Goal: Ask a question: Seek information or help from site administrators or community

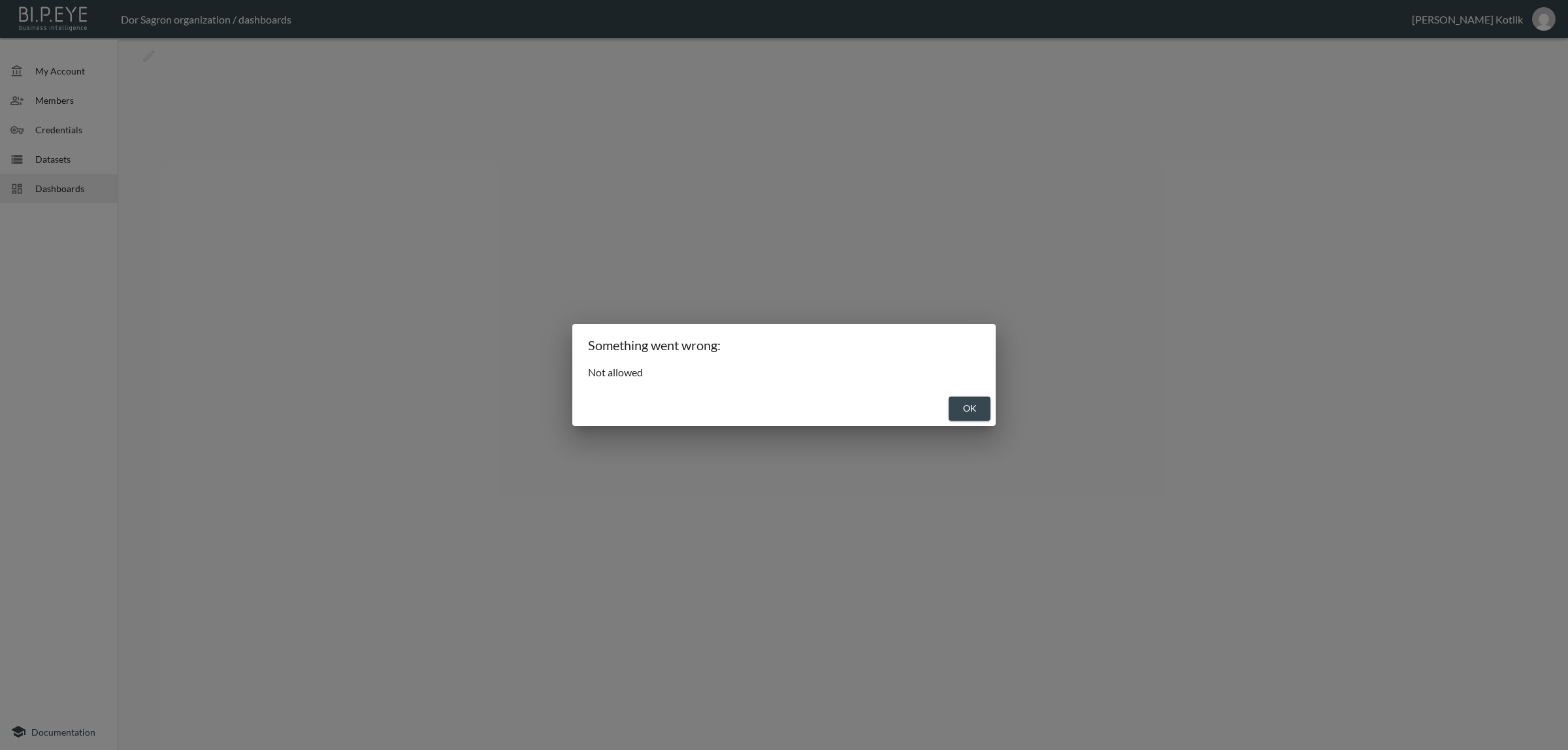
click at [978, 401] on button "OK" at bounding box center [969, 408] width 42 height 24
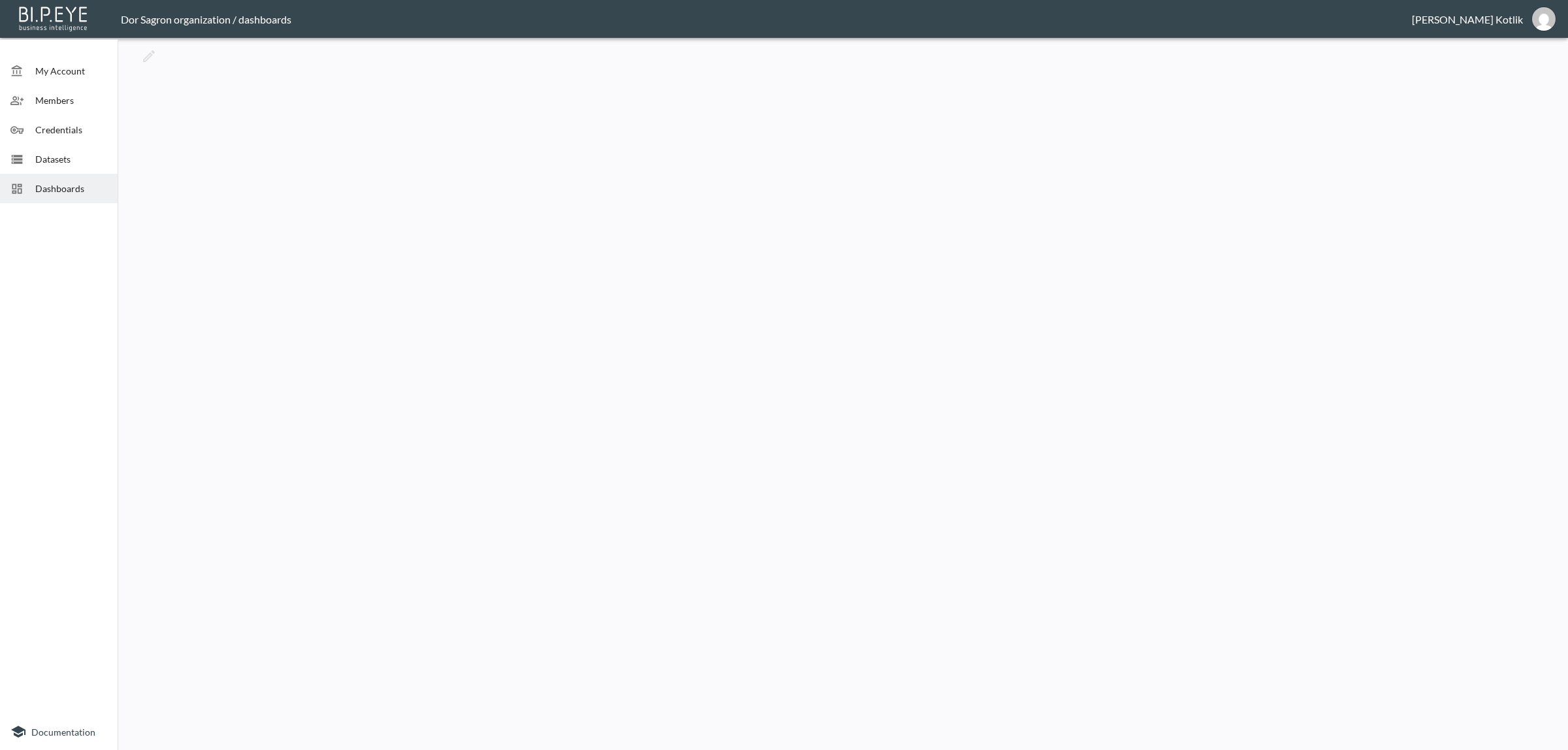
click at [79, 158] on span "Datasets" at bounding box center [71, 159] width 72 height 14
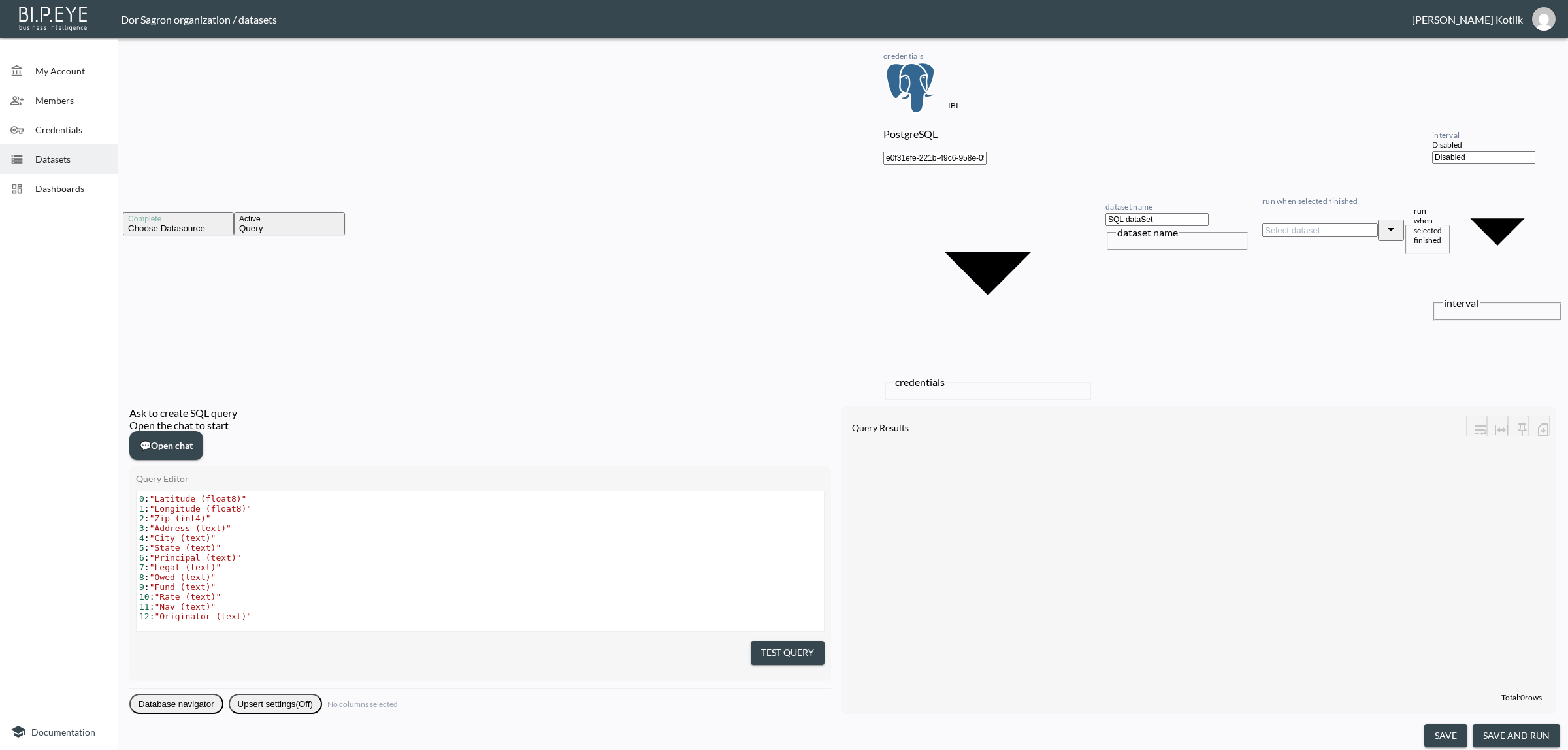
click at [193, 438] on span "💬 Open chat" at bounding box center [166, 446] width 53 height 16
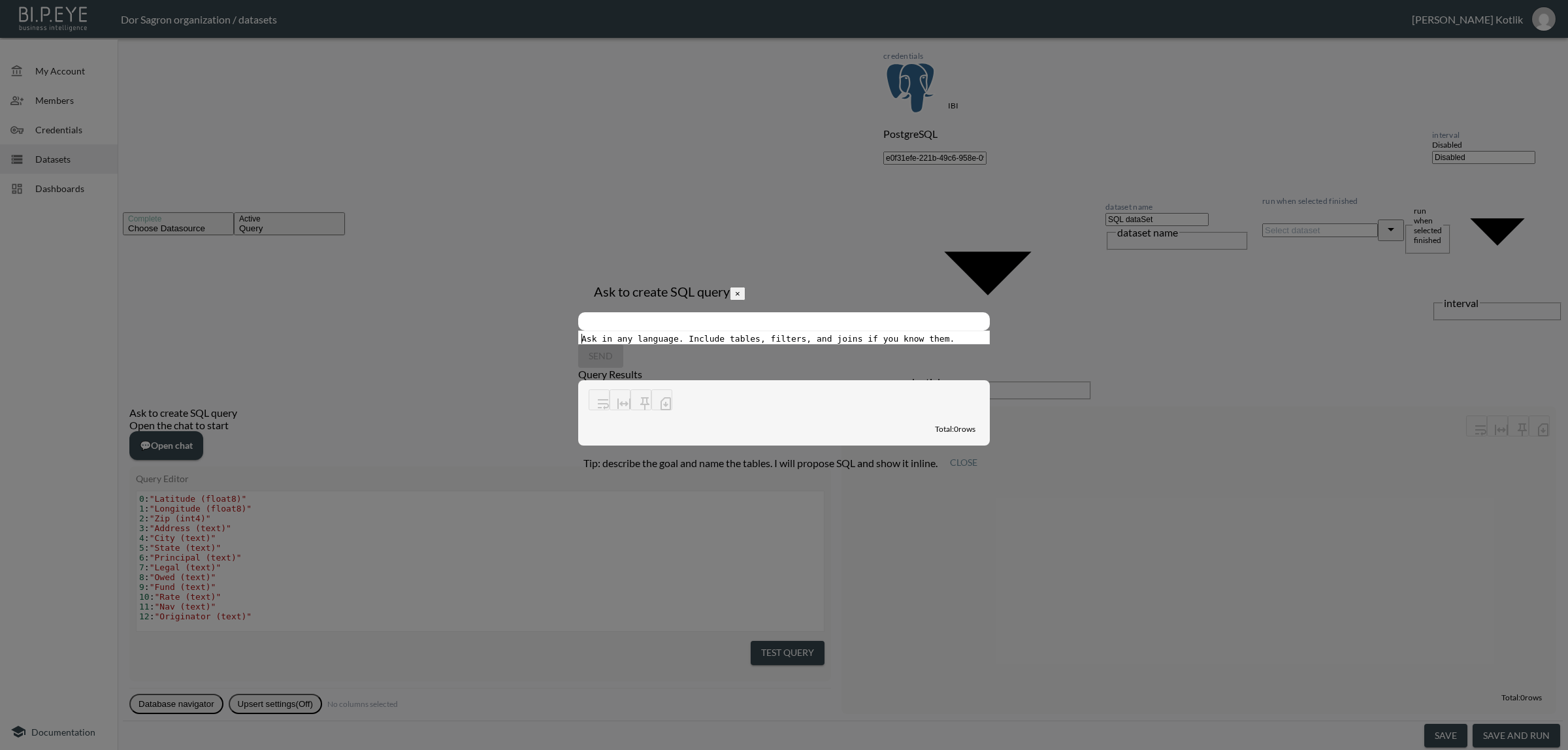
drag, startPoint x: 697, startPoint y: 642, endPoint x: 400, endPoint y: 636, distance: 297.1
click at [579, 377] on div "Ask in any language. Include tables, filters, and joins if you know them. xxxxx…" at bounding box center [801, 354] width 443 height 45
click at [579, 344] on pre "​" at bounding box center [786, 339] width 414 height 10
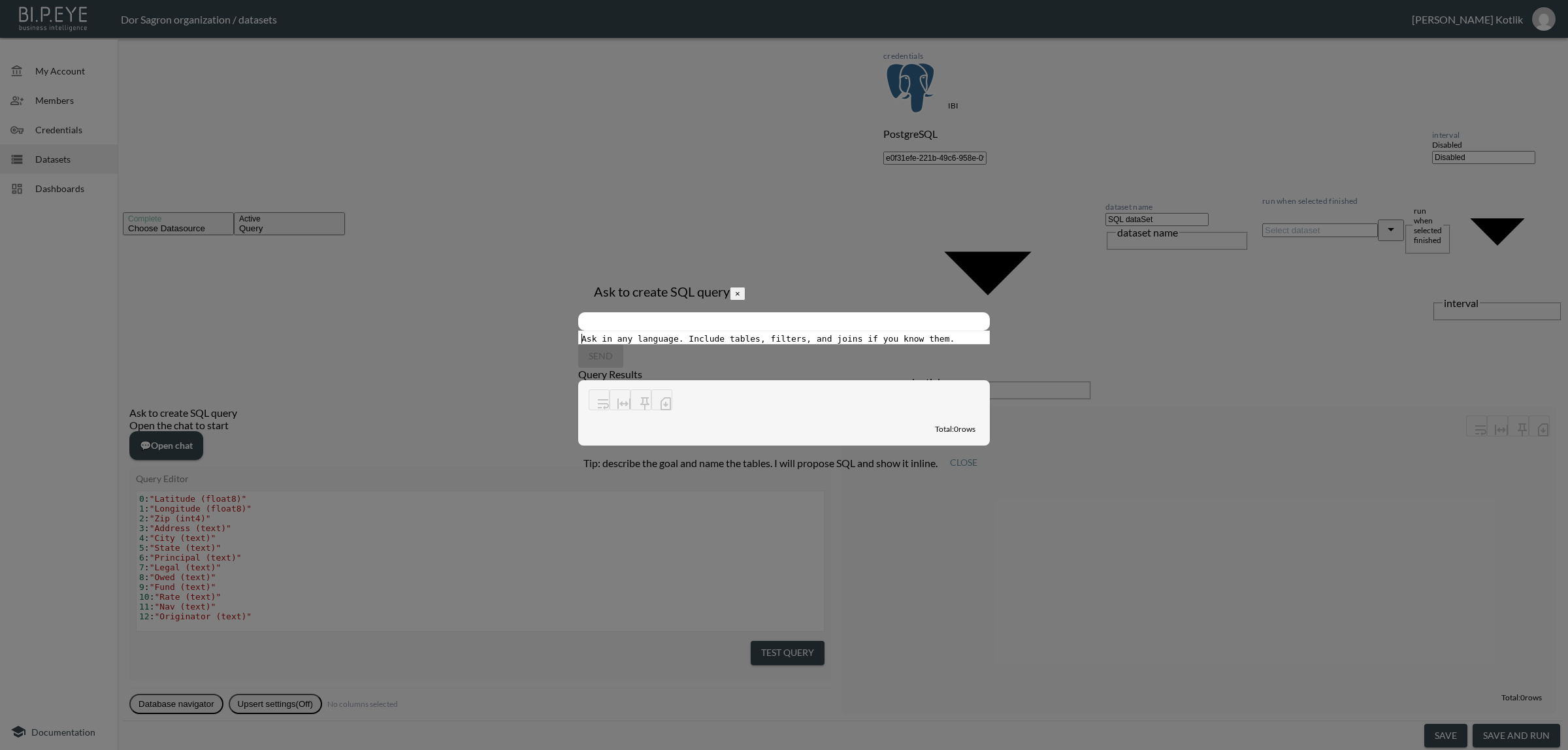
click at [579, 344] on pre "​" at bounding box center [786, 339] width 414 height 10
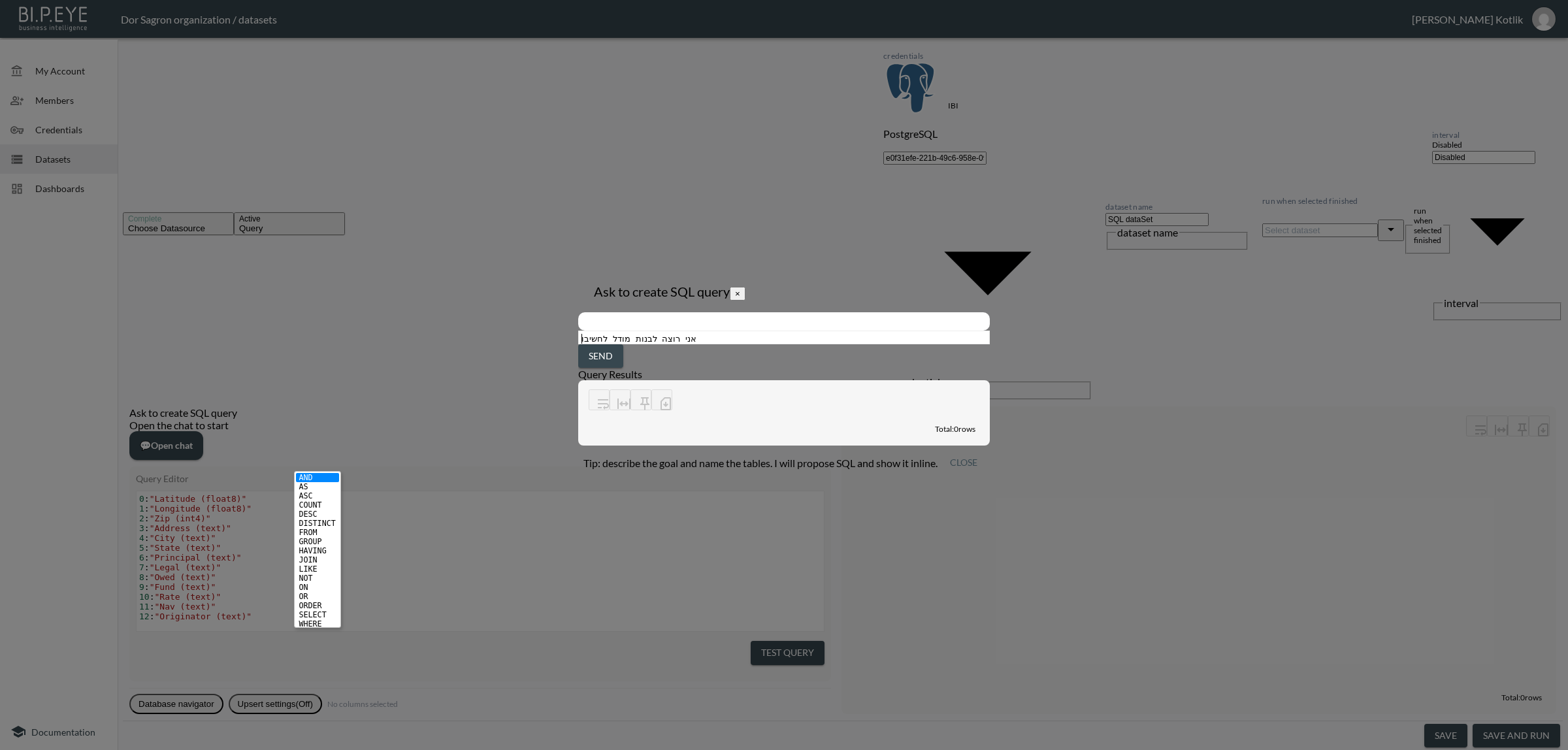
type textarea "אני רוצה לבנות מודל לחשיבו"
type textarea "ישוב תשואה"
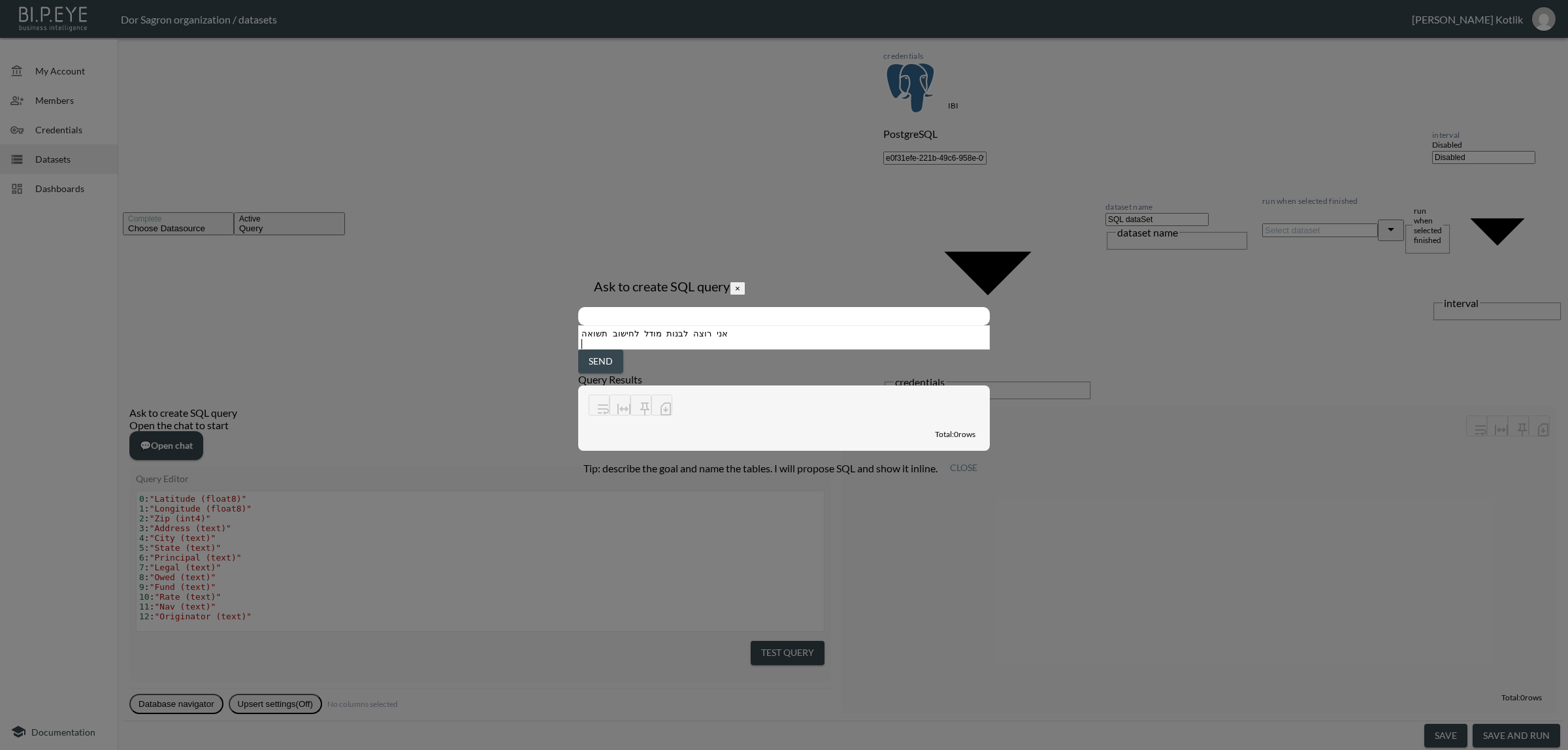
click at [613, 370] on span "Send" at bounding box center [600, 362] width 24 height 16
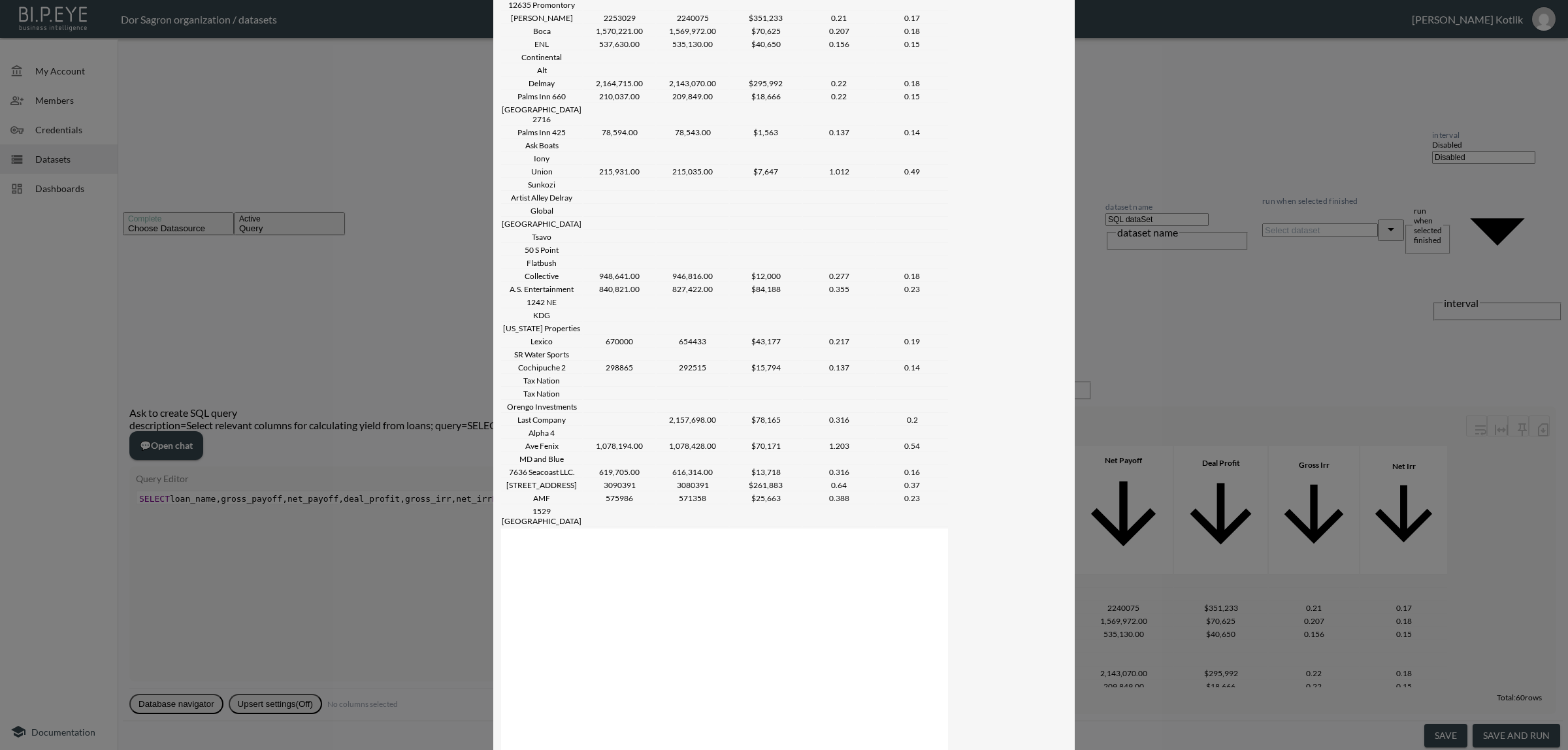
scroll to position [0, 1]
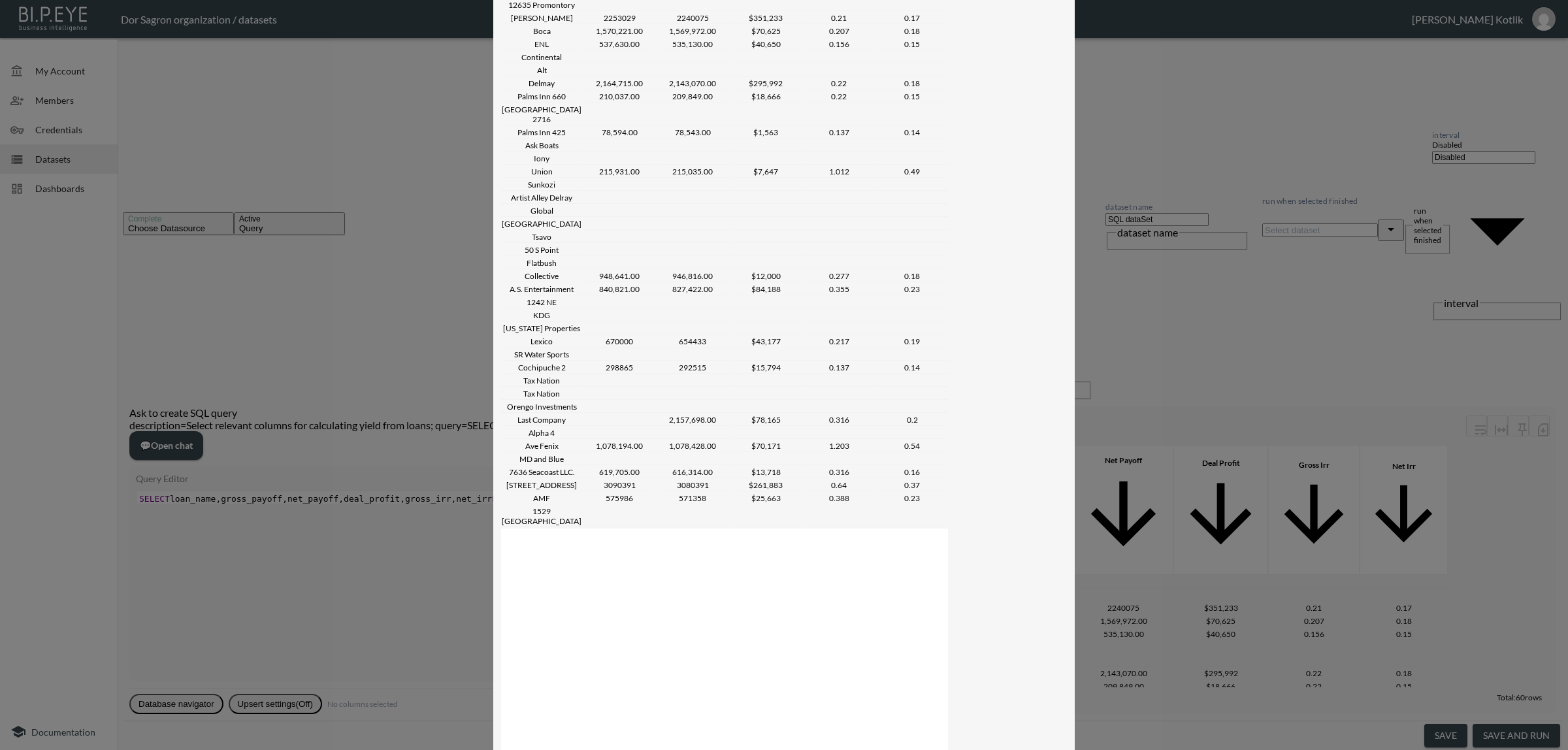
type textarea "VNUSK"
type textarea "המודל מחושב באופן הבא:"
type textarea "1ץ"
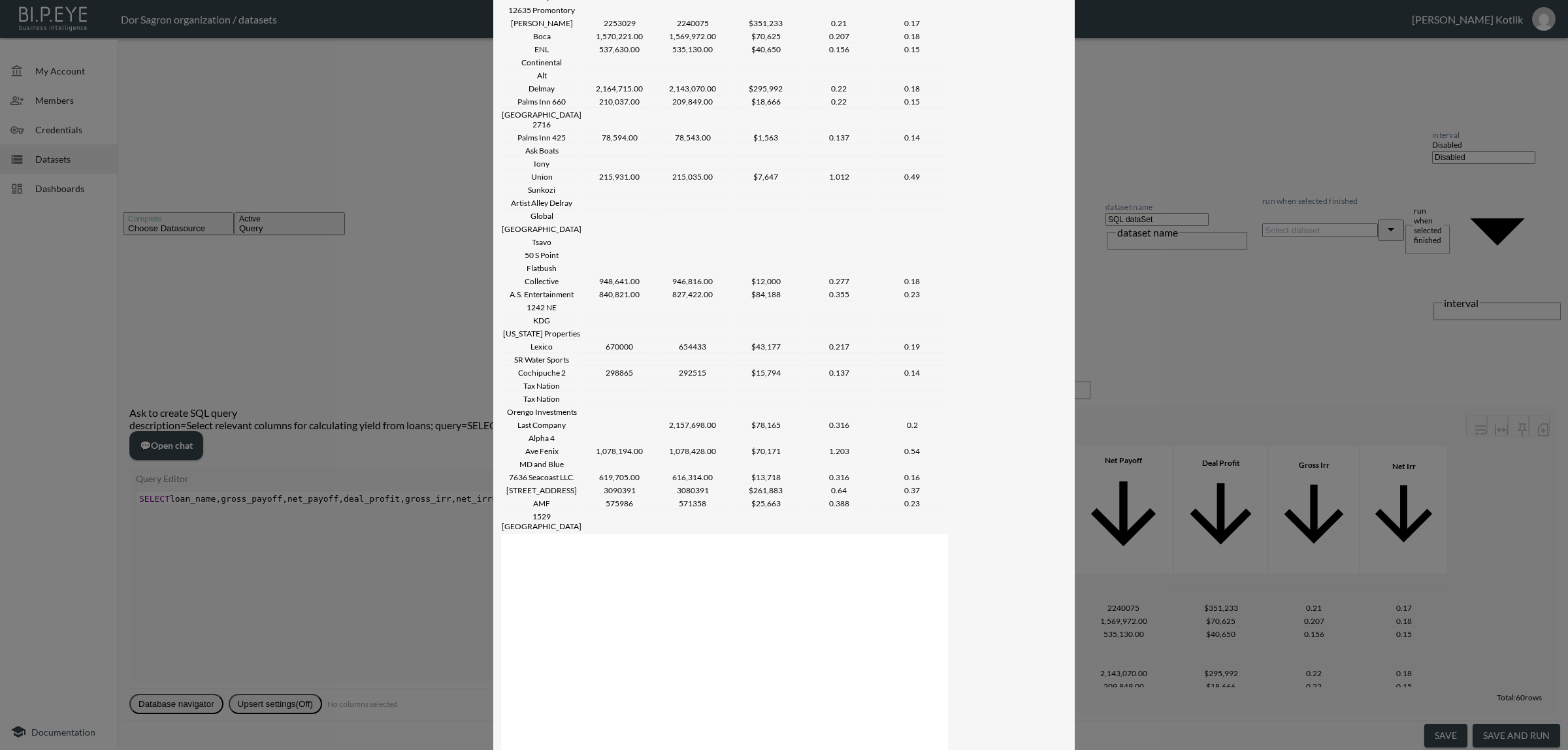
scroll to position [0, 27]
type textarea ". אם הOtig"
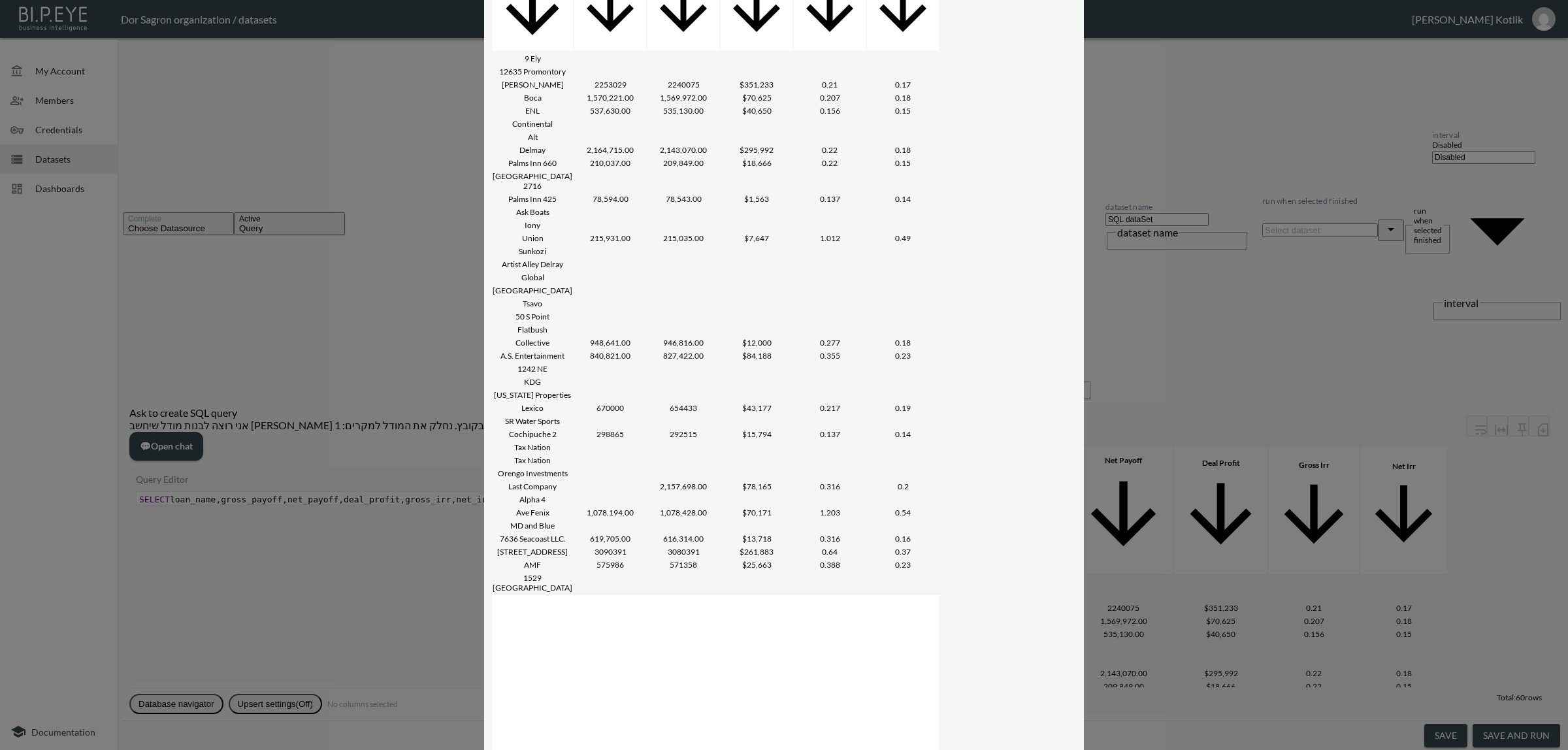
scroll to position [82, 0]
drag, startPoint x: 749, startPoint y: 354, endPoint x: 389, endPoint y: 213, distance: 386.6
copy div "lor ipsu dolor sita conse ad el seddoe tempor inc utlabo etdol. magn al enima m…"
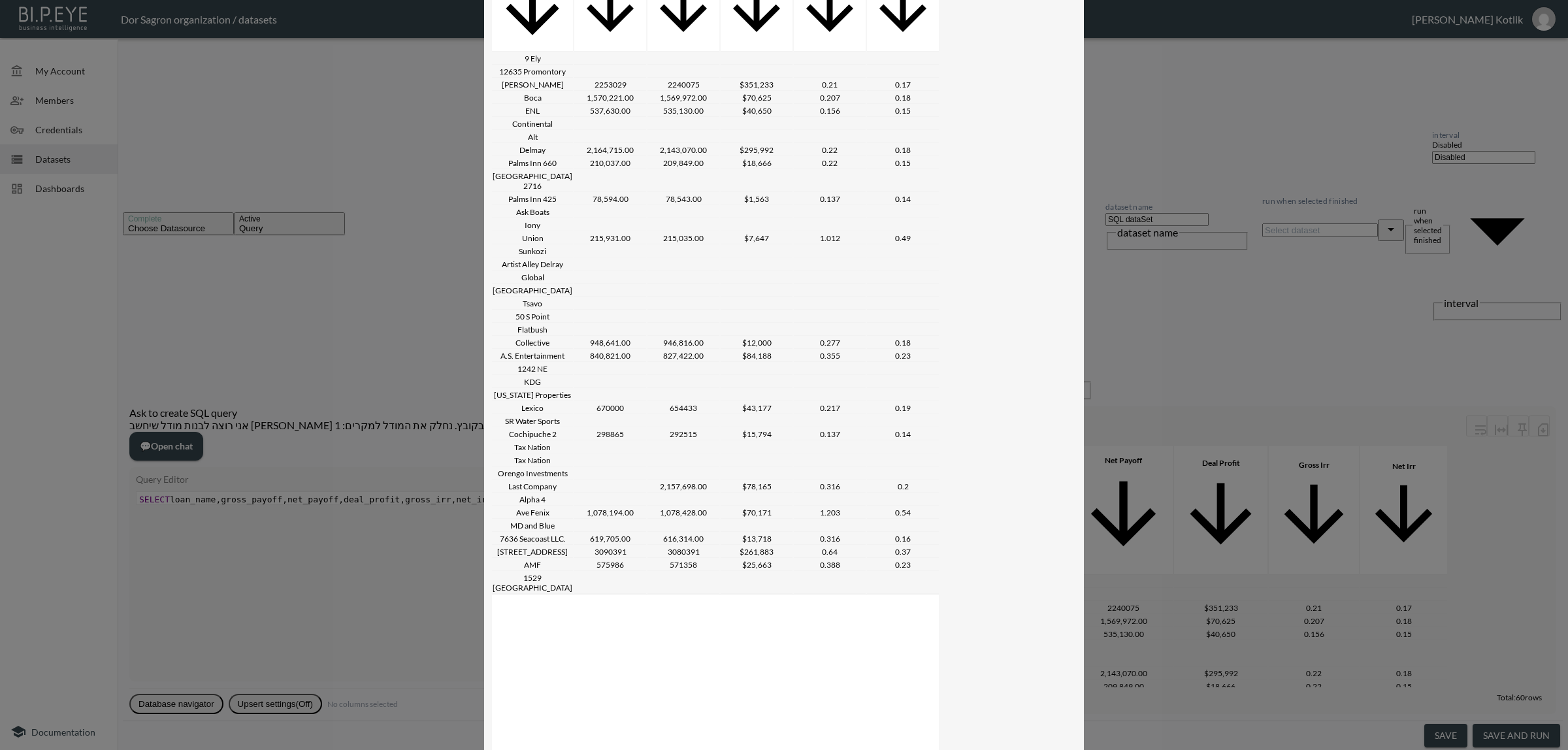
scroll to position [0, 1]
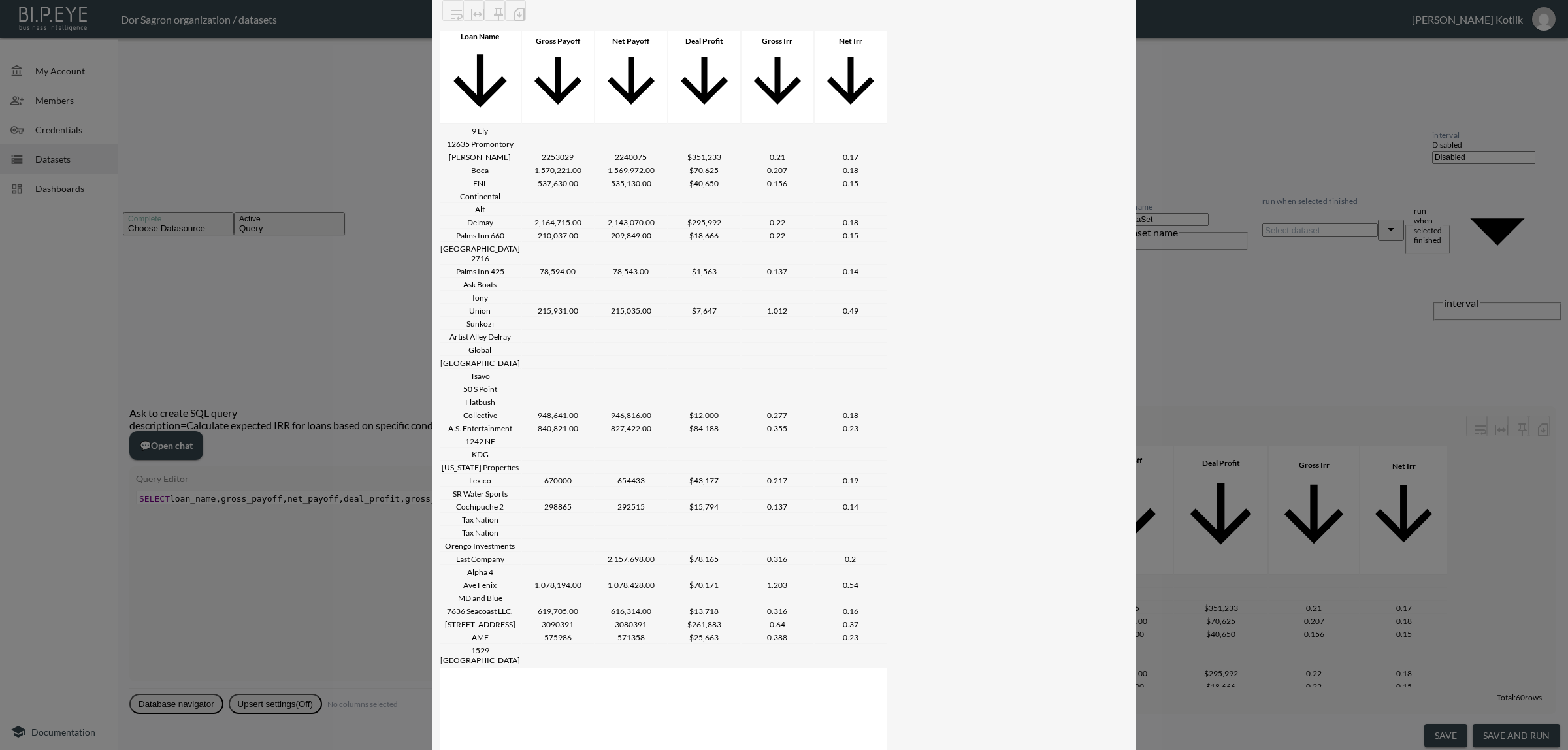
scroll to position [0, 4]
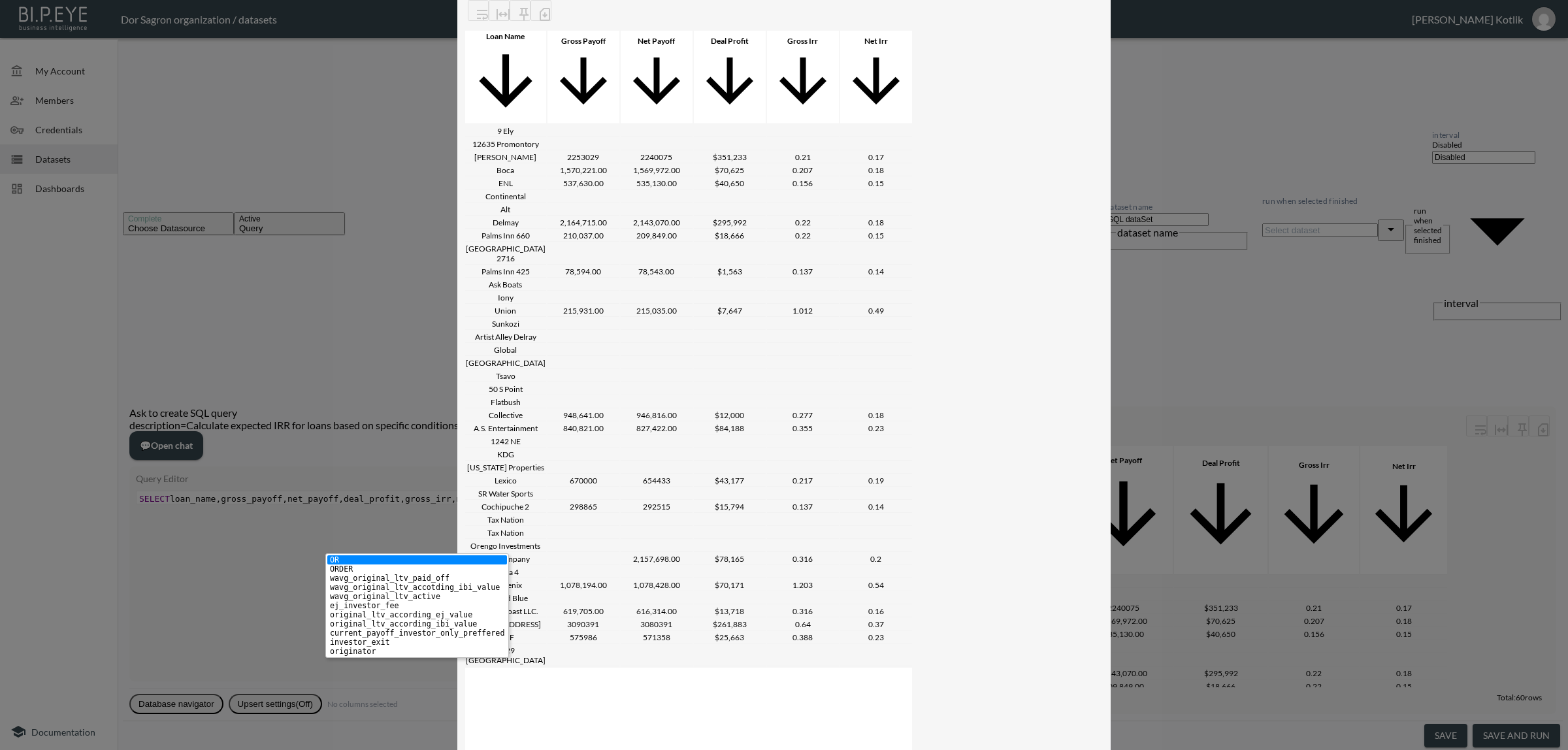
scroll to position [0, 8]
click at [347, 651] on li "originator" at bounding box center [417, 651] width 180 height 9
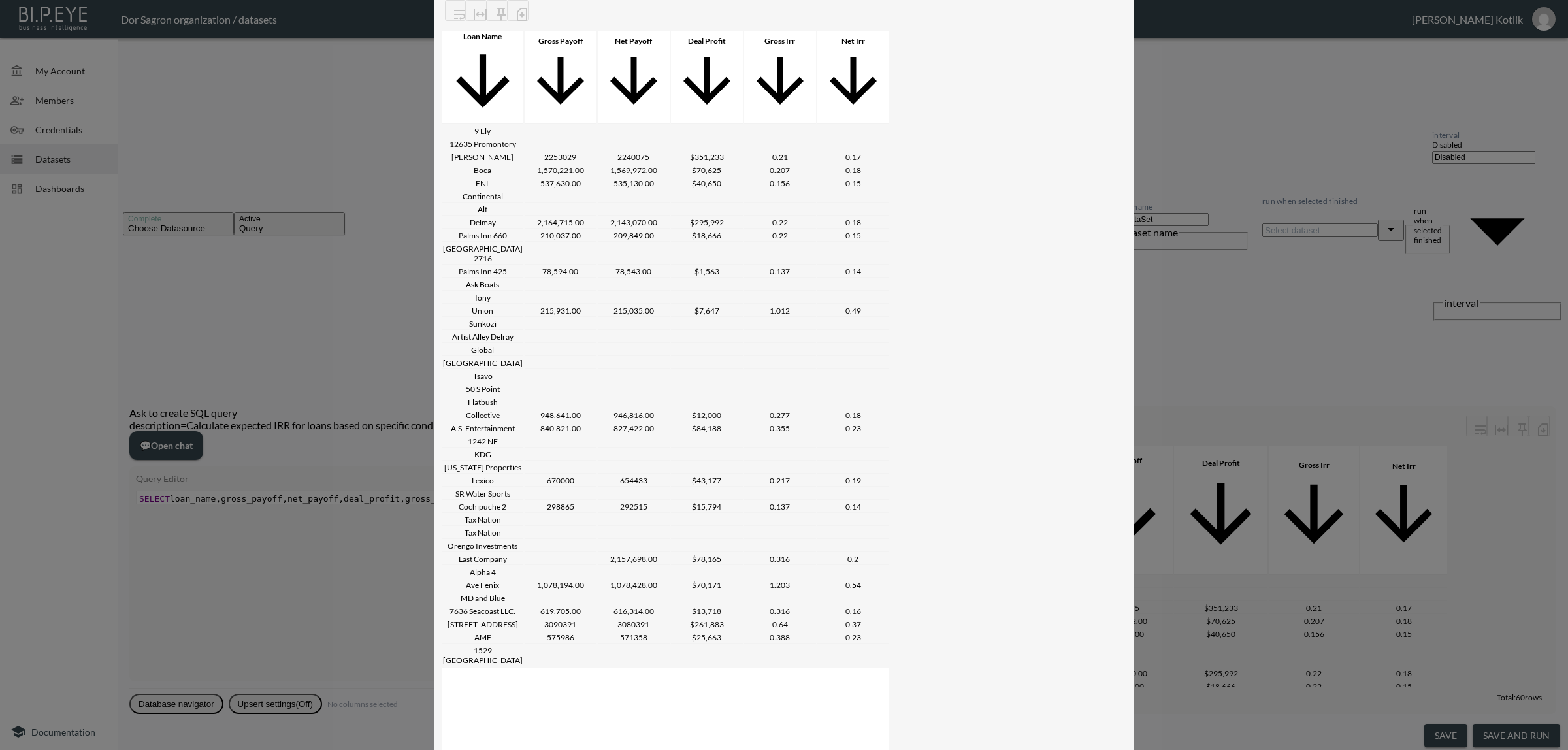
scroll to position [0, 33]
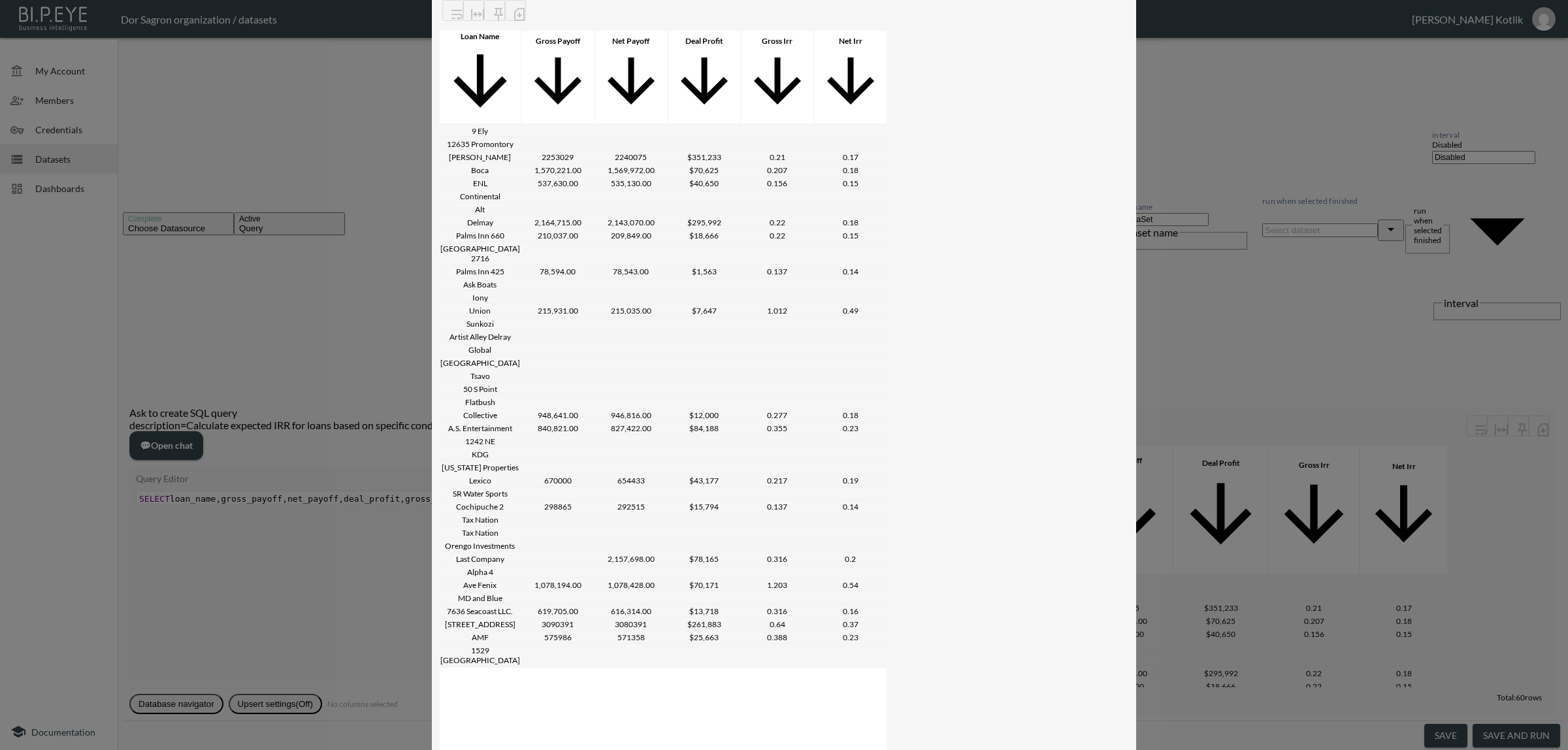
drag, startPoint x: 640, startPoint y: 548, endPoint x: 721, endPoint y: 551, distance: 81.1
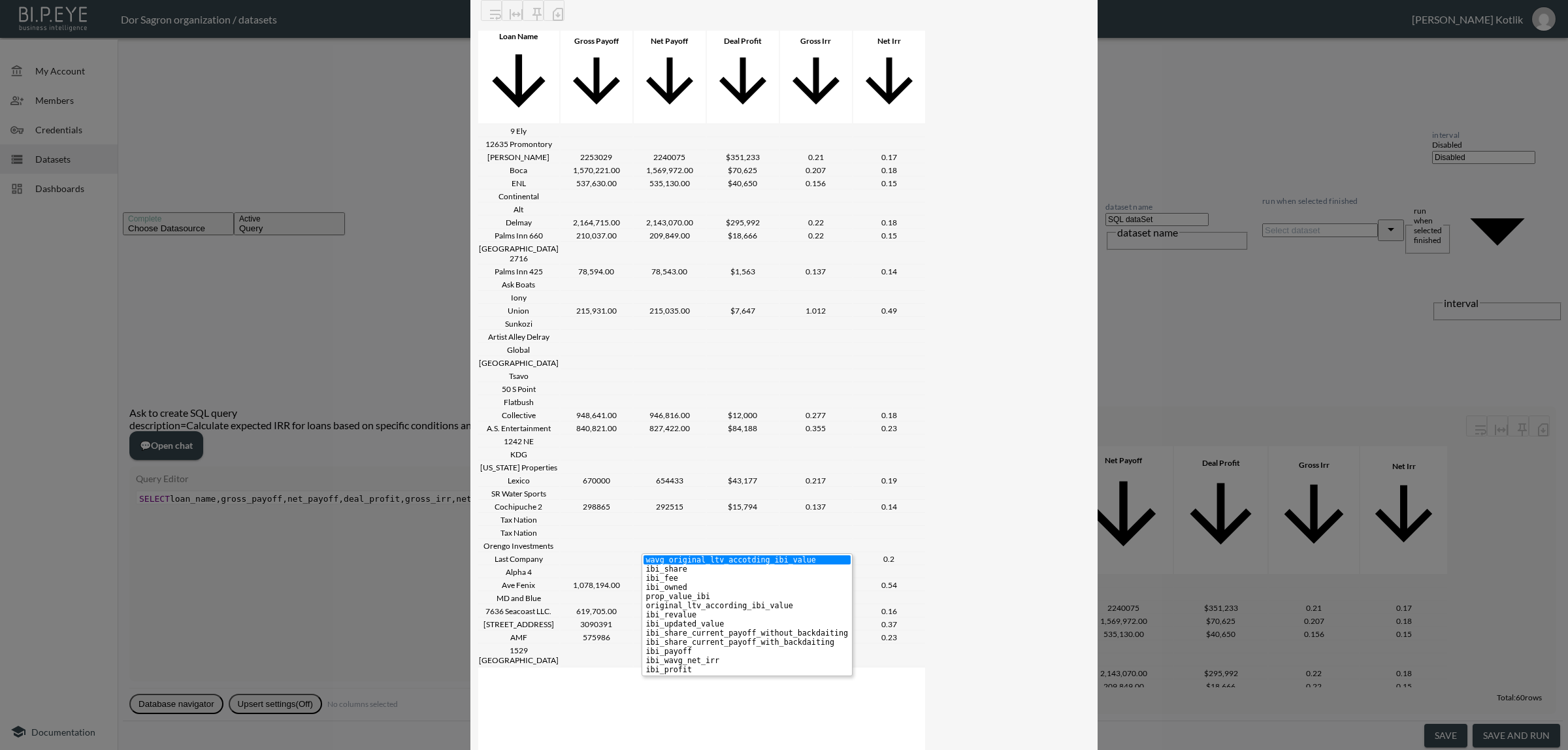
scroll to position [0, 14]
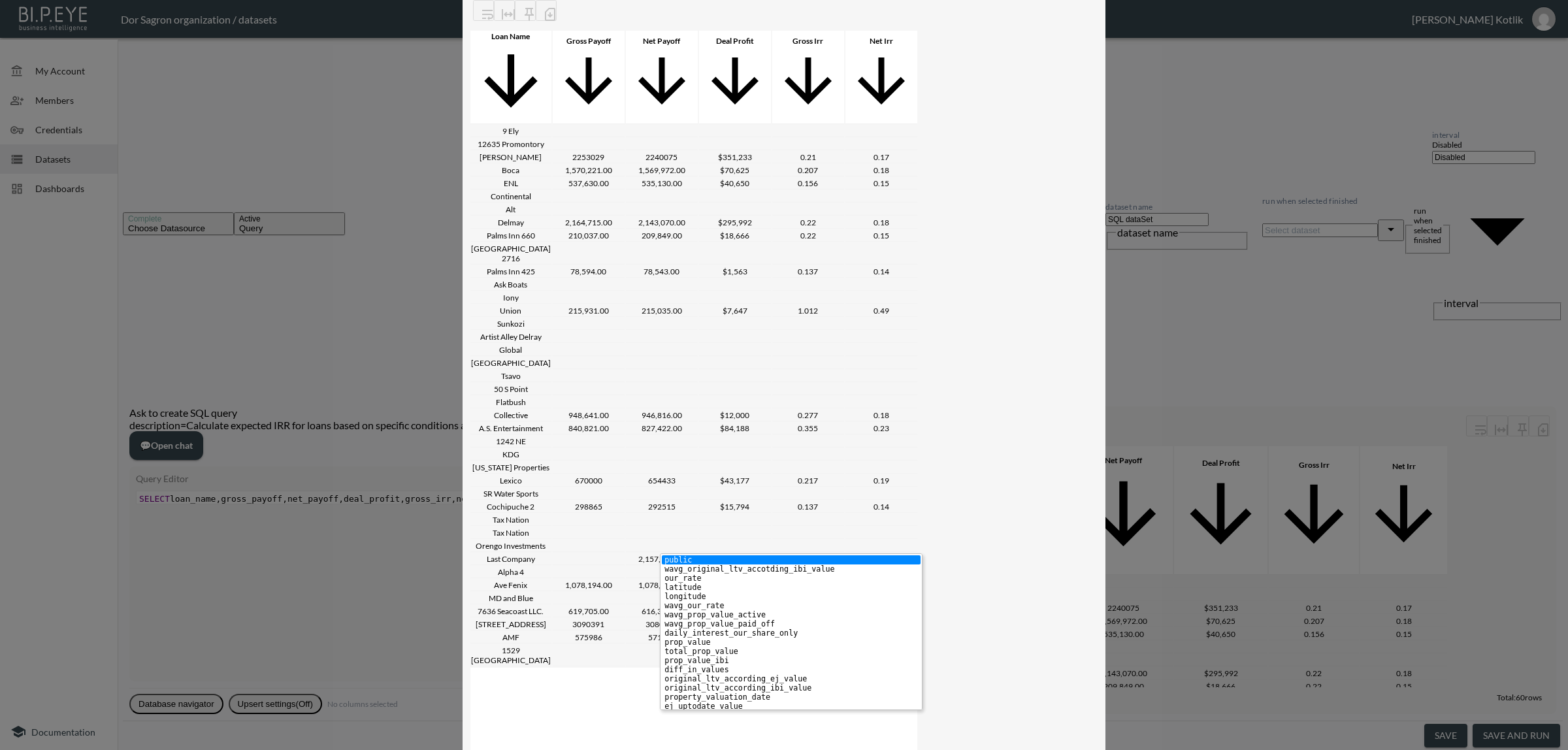
type textarea "ibi up"
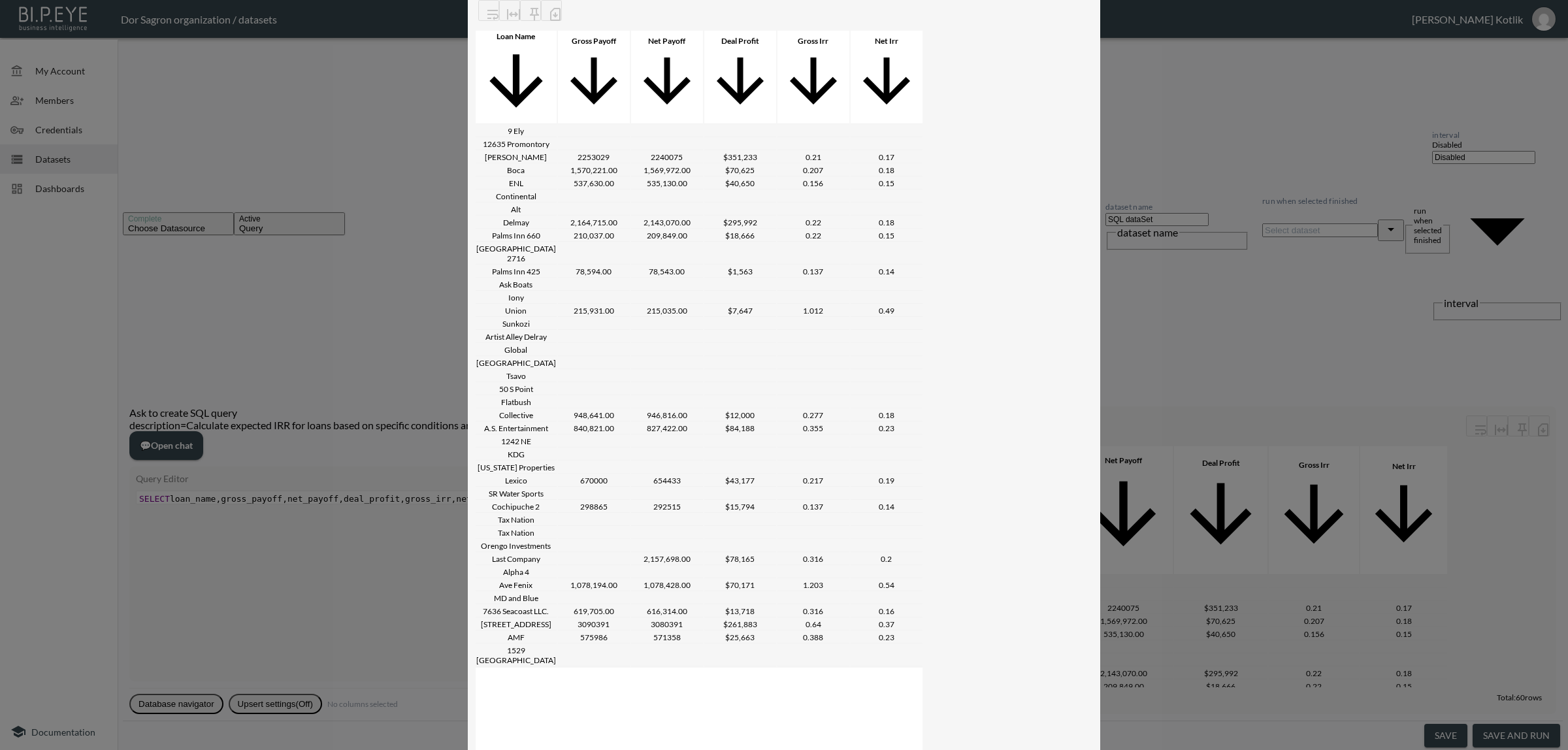
scroll to position [82, 0]
drag, startPoint x: 359, startPoint y: 602, endPoint x: 285, endPoint y: 602, distance: 74.0
type textarea "Investment dat"
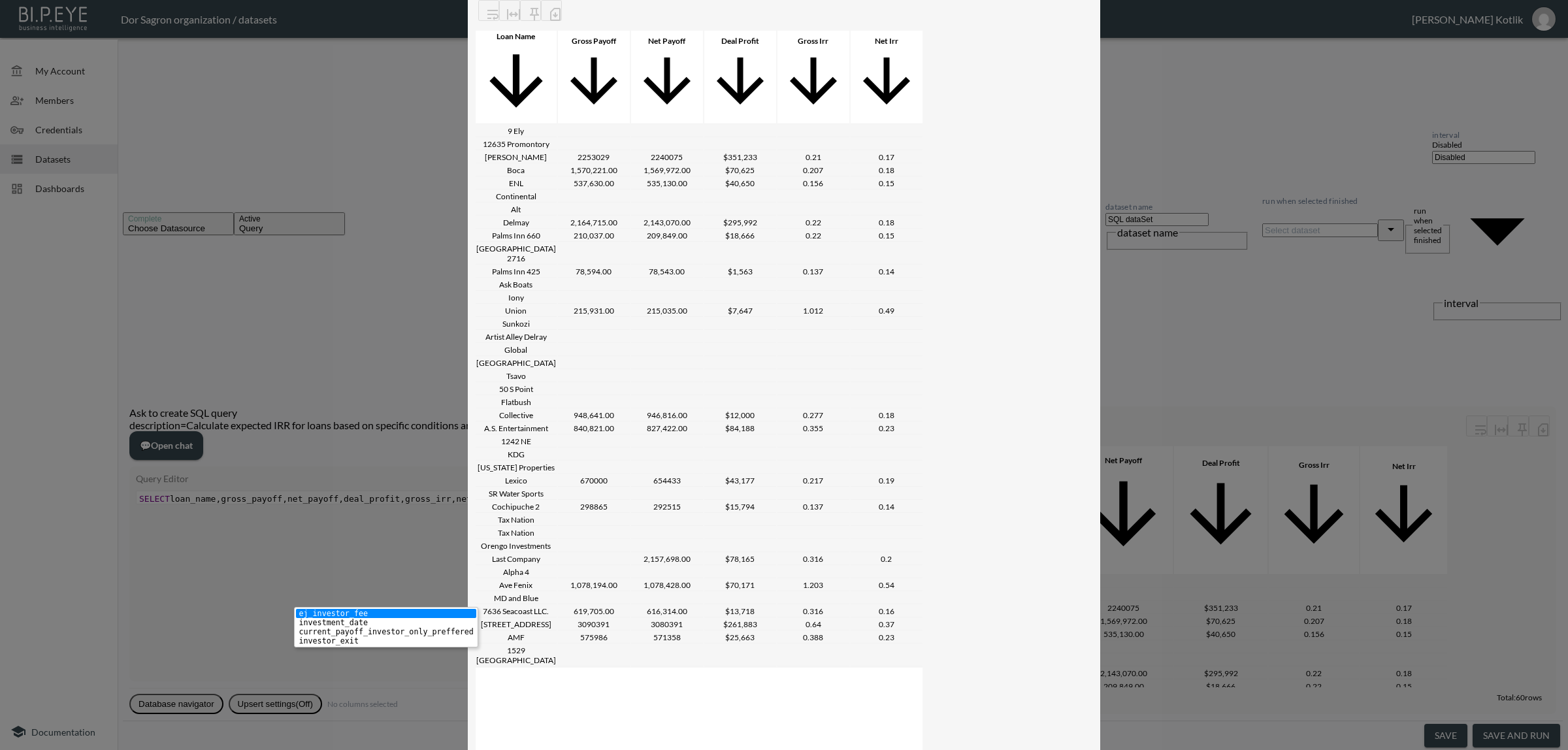
click at [339, 622] on li "investment_date" at bounding box center [386, 622] width 180 height 9
drag, startPoint x: 468, startPoint y: 599, endPoint x: 557, endPoint y: 602, distance: 89.1
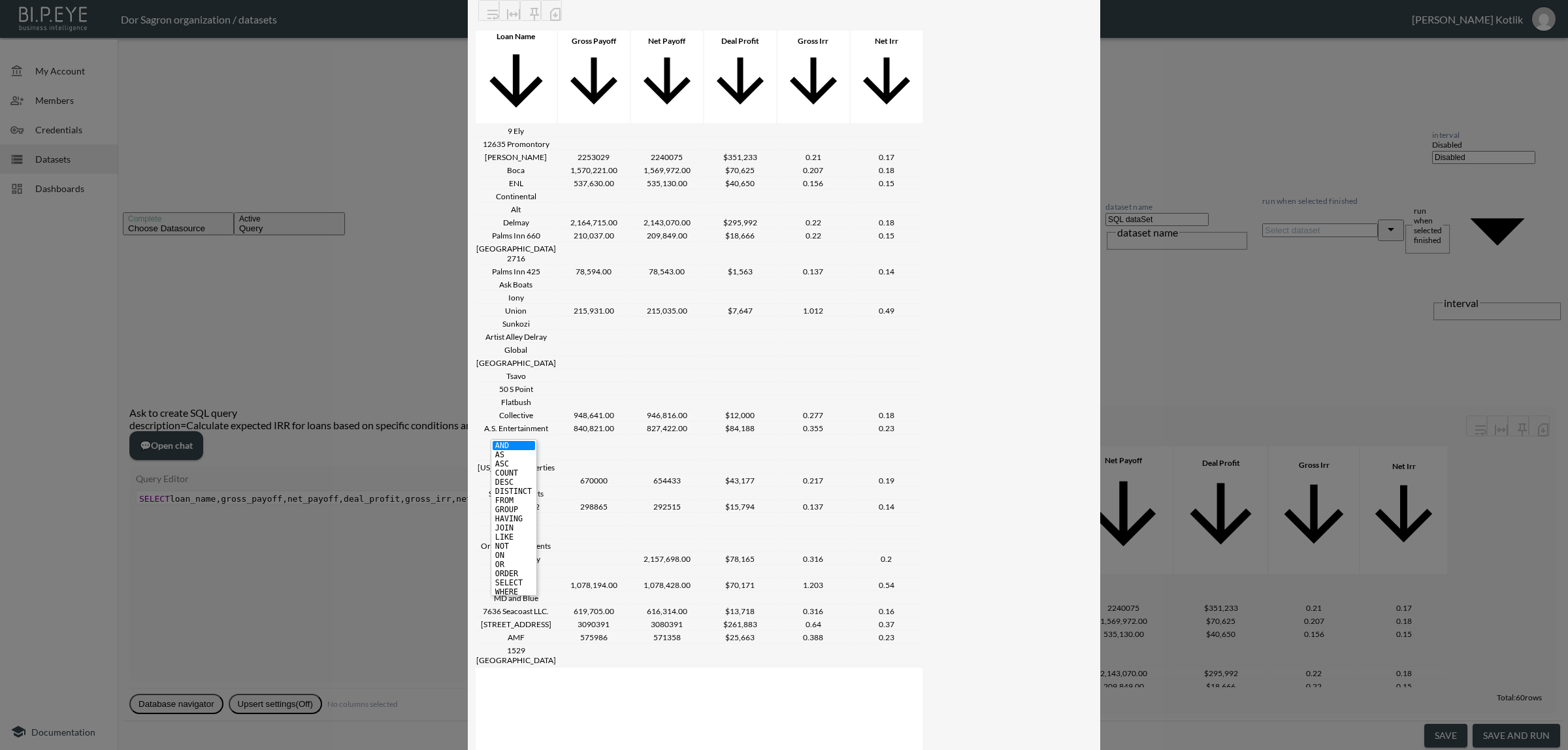
type textarea "total"
type textarea "w"
type textarea "e"
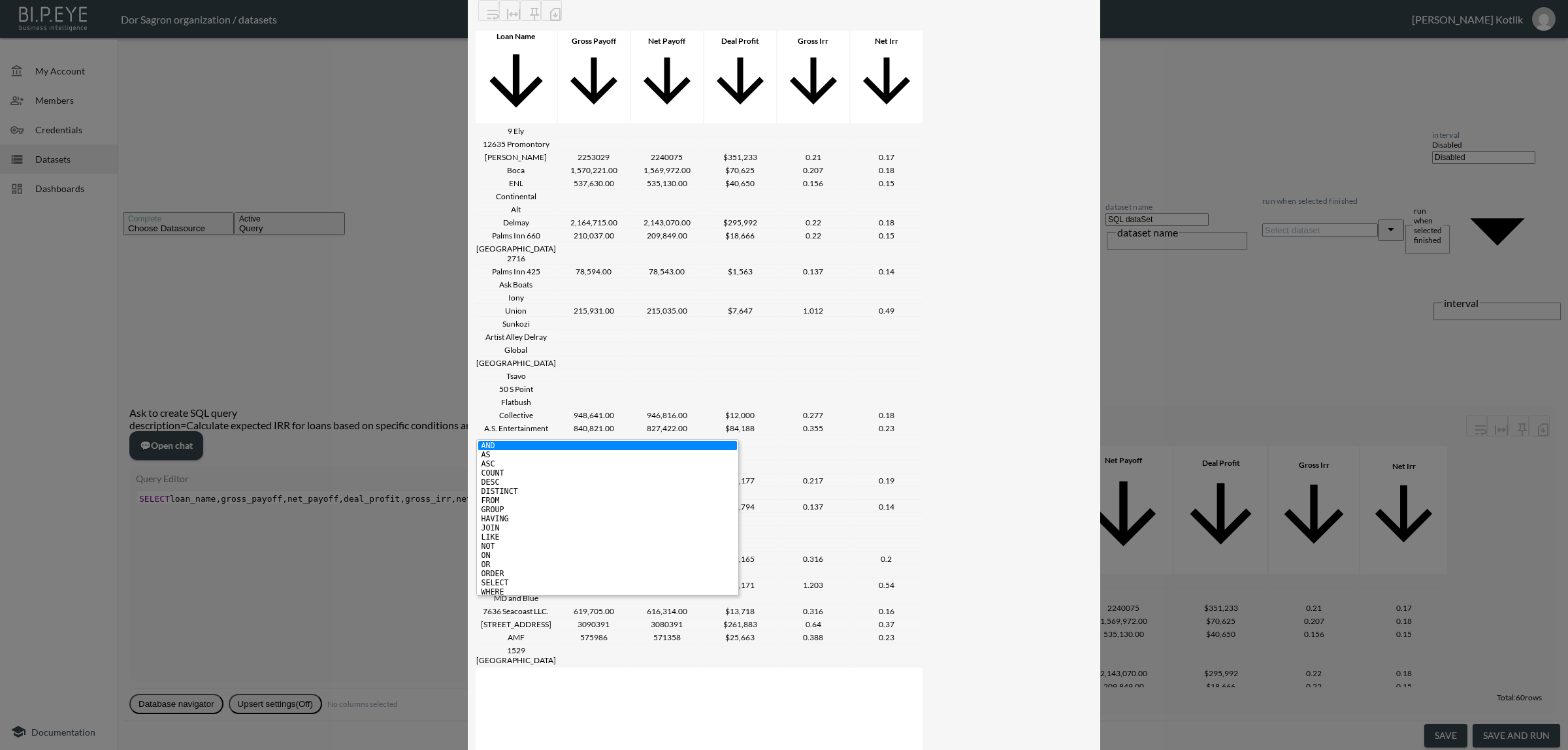
type textarea "[MEDICAL_DATA]"
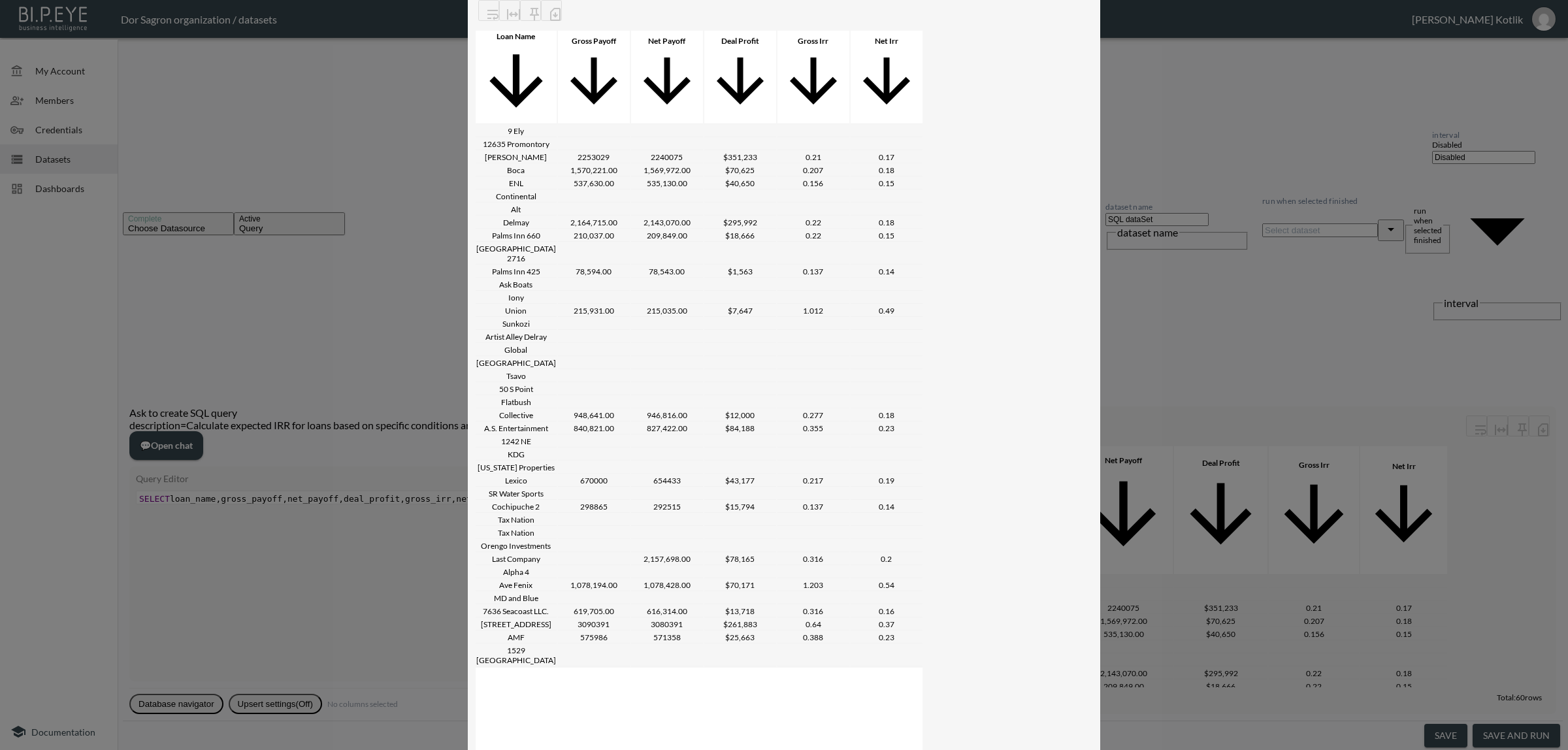
scroll to position [0, 28]
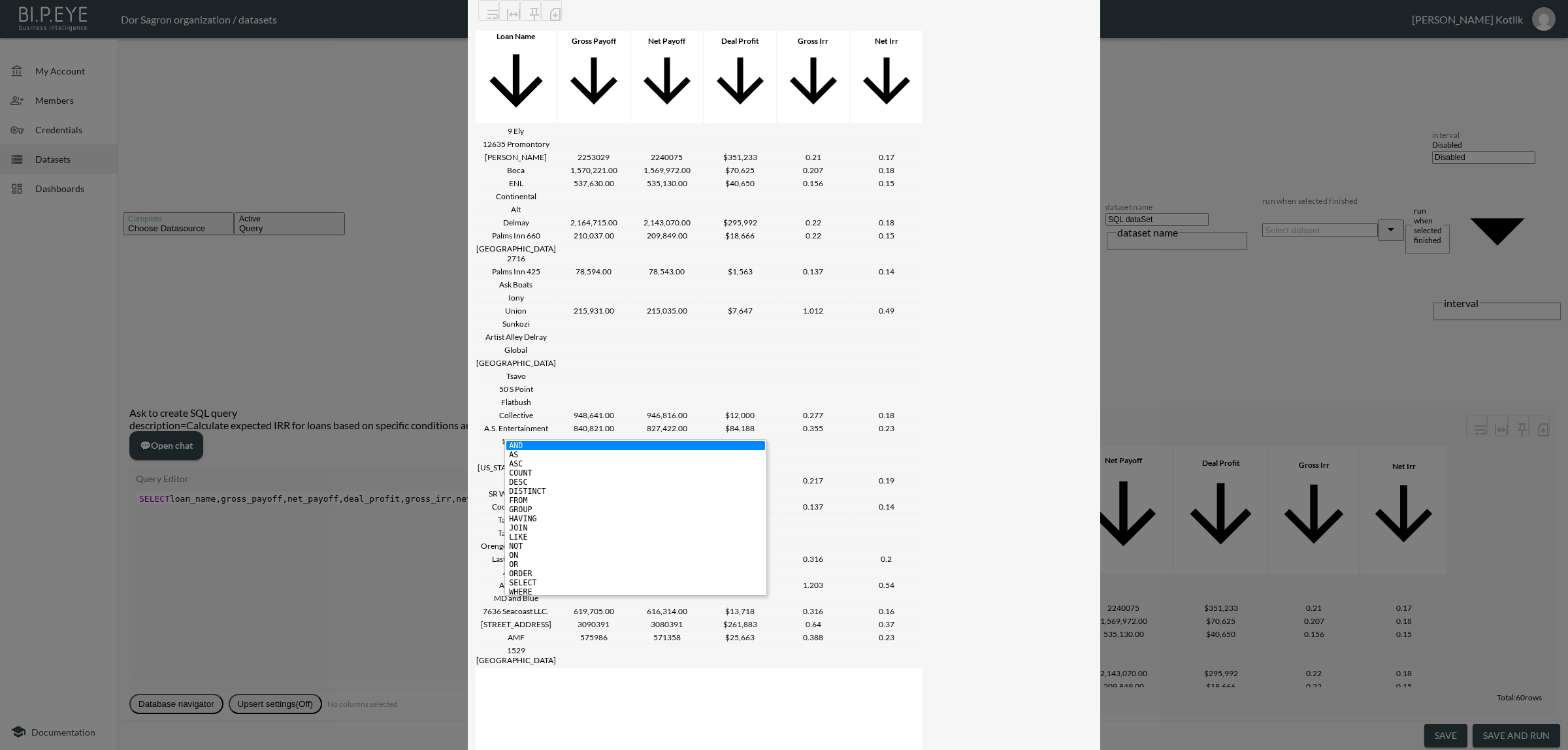
type textarea "otal w"
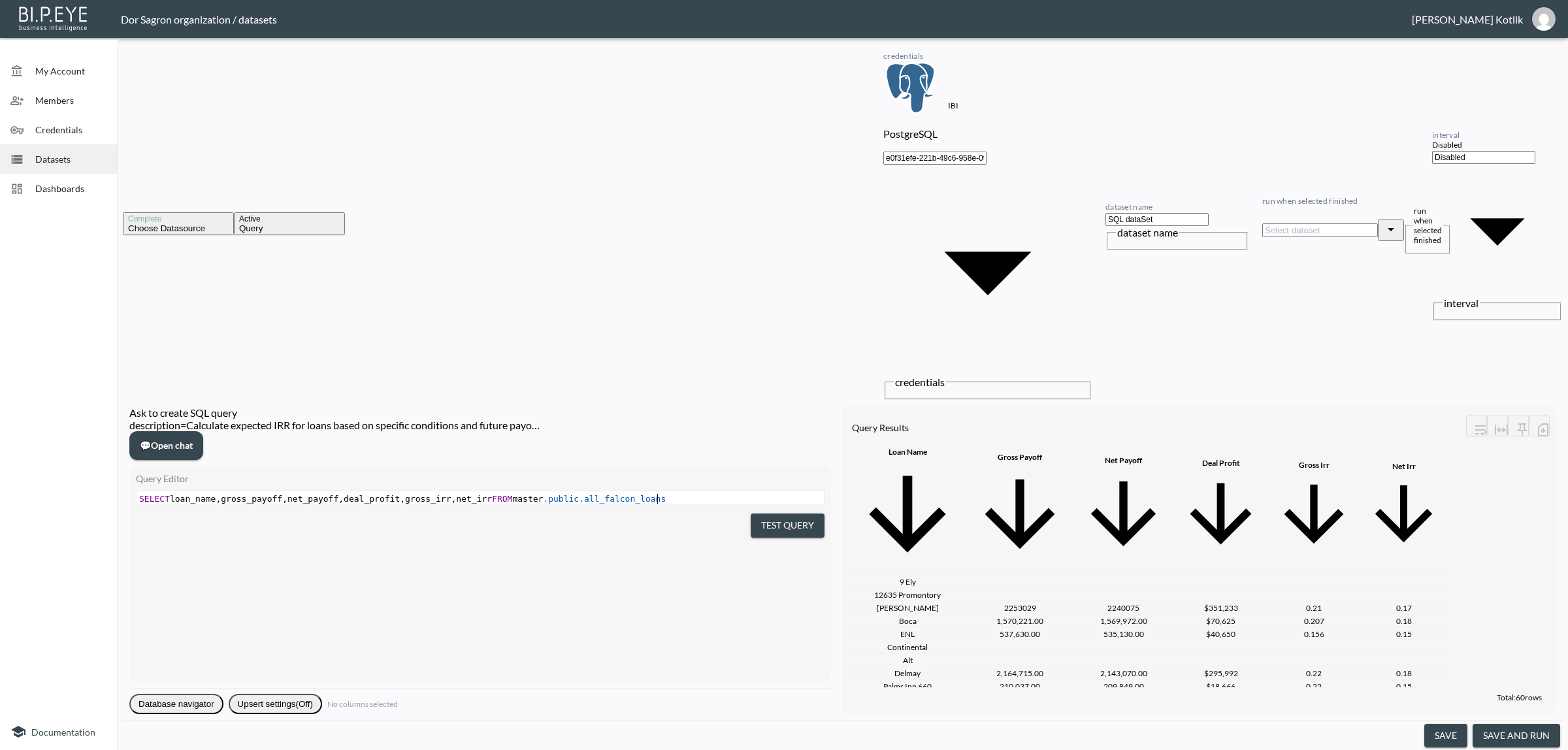
click at [599, 491] on div "​ x SELECT loan_name , gross_payoff , net_payoff , deal_profit , gross_irr , ne…" at bounding box center [497, 513] width 720 height 45
click at [151, 440] on span "💬" at bounding box center [145, 445] width 11 height 11
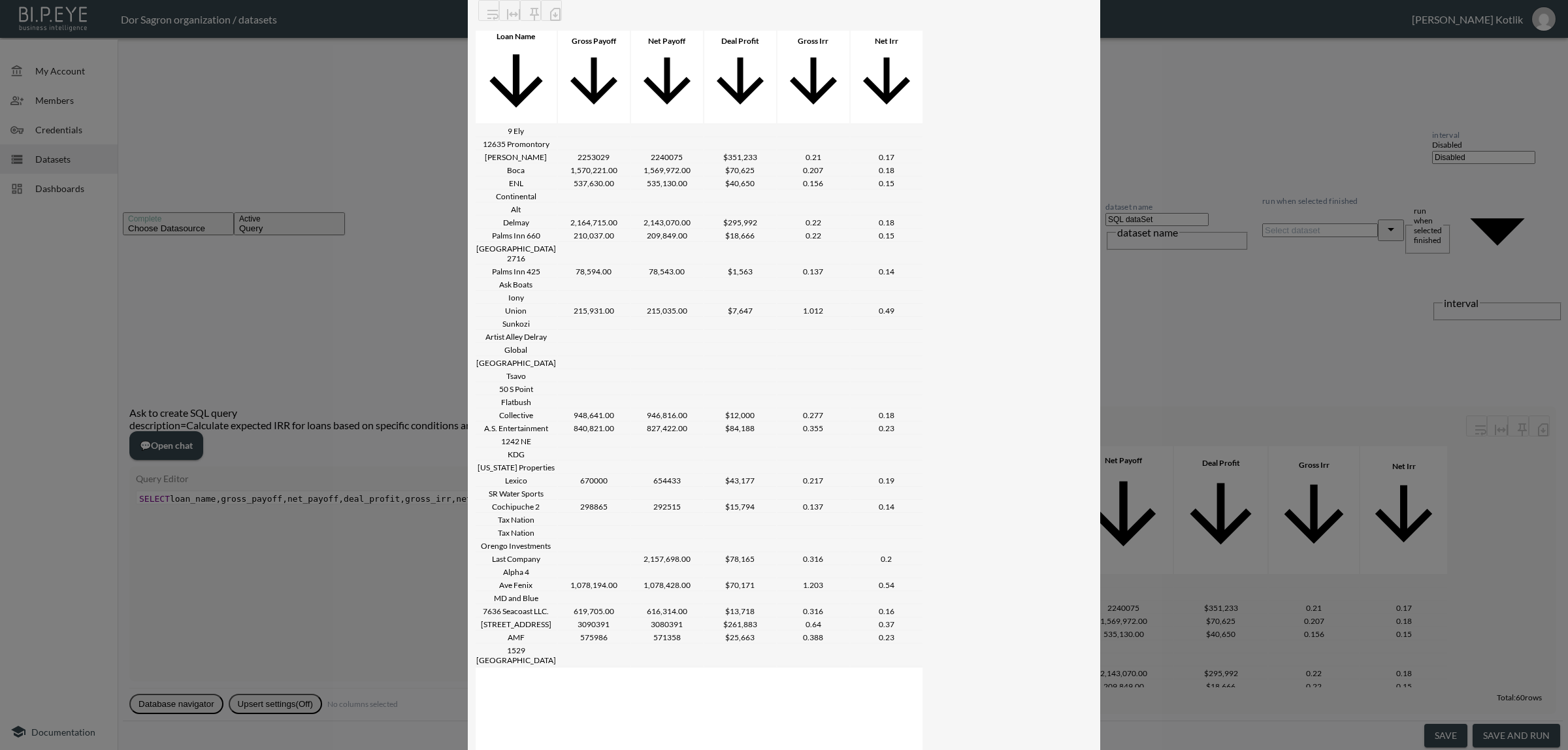
drag, startPoint x: 718, startPoint y: 161, endPoint x: 246, endPoint y: 161, distance: 472.0
click at [246, 161] on div "Ask to create SQL query × אני רוצה לבנות מודל לחישוב תשואה Select relevant colu…" at bounding box center [784, 375] width 1568 height 750
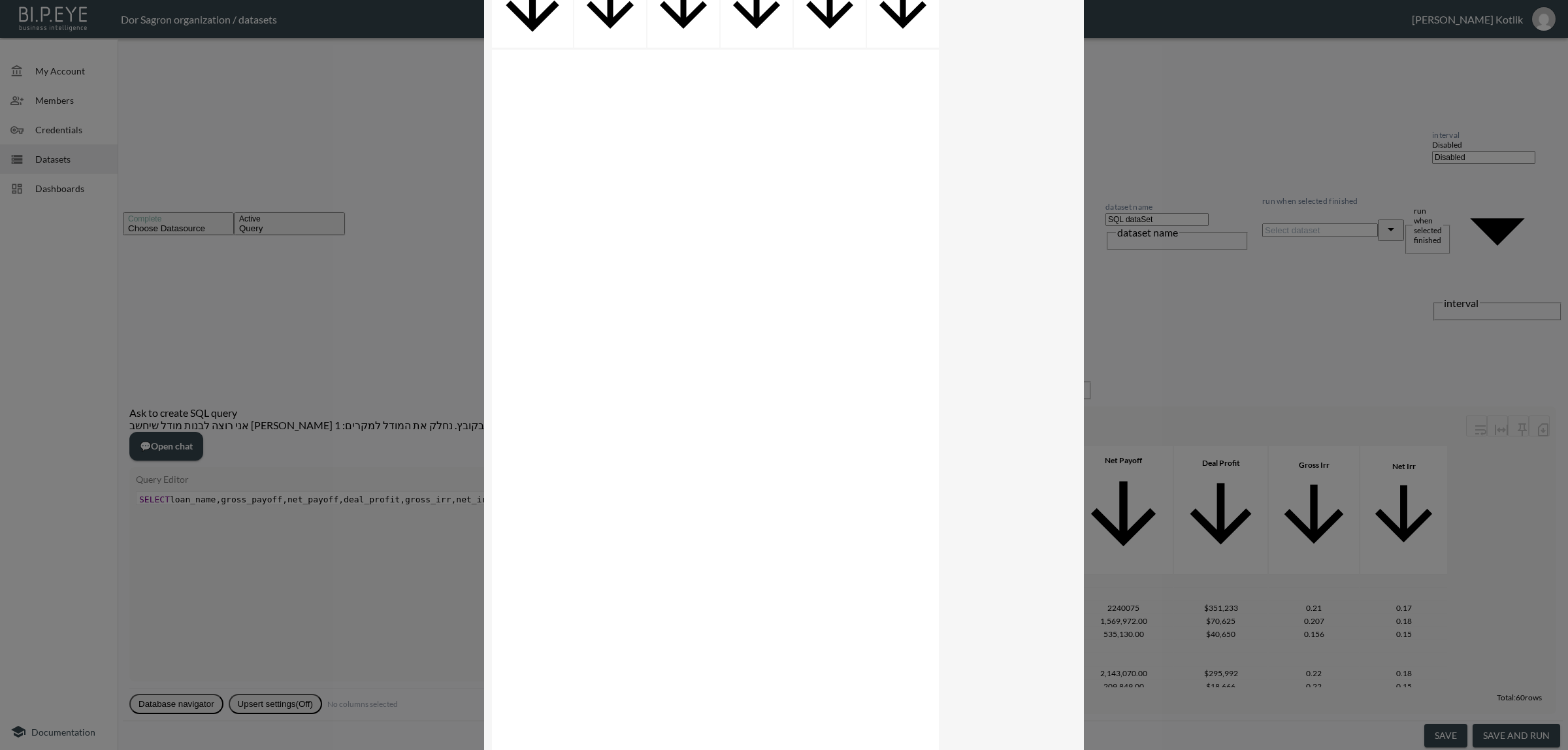
scroll to position [1092, 0]
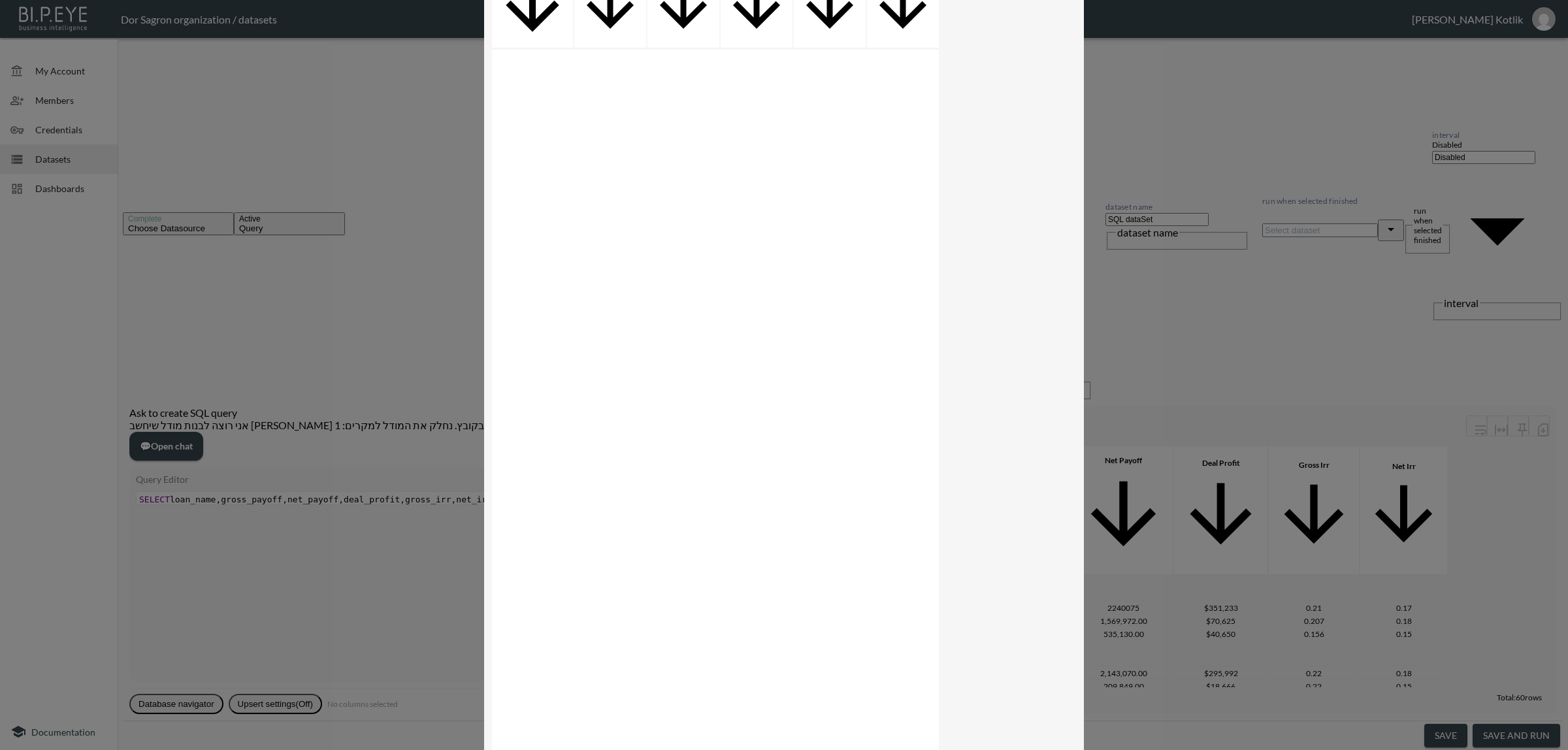
drag, startPoint x: 740, startPoint y: 352, endPoint x: 648, endPoint y: 230, distance: 152.8
